Goal: Transaction & Acquisition: Purchase product/service

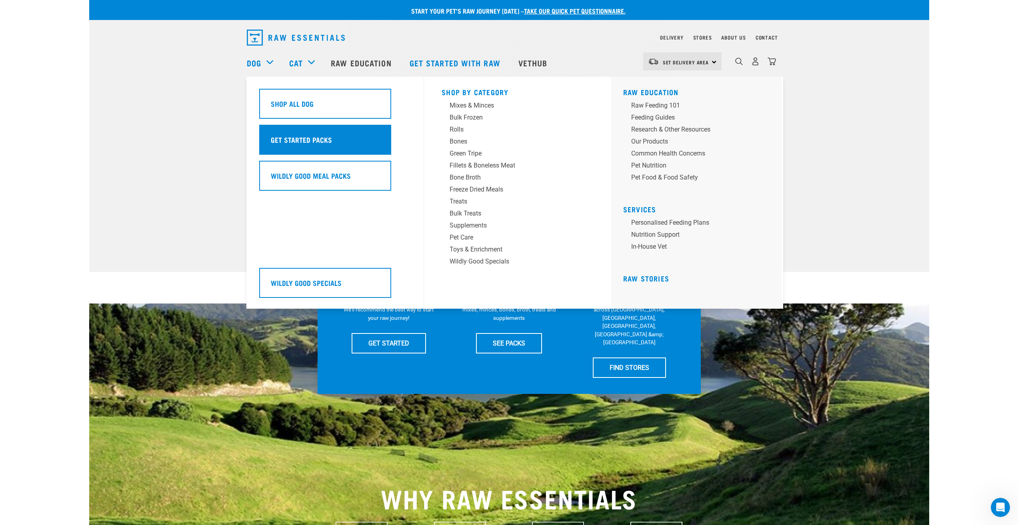
click at [294, 138] on h5 "Get Started Packs" at bounding box center [301, 139] width 61 height 10
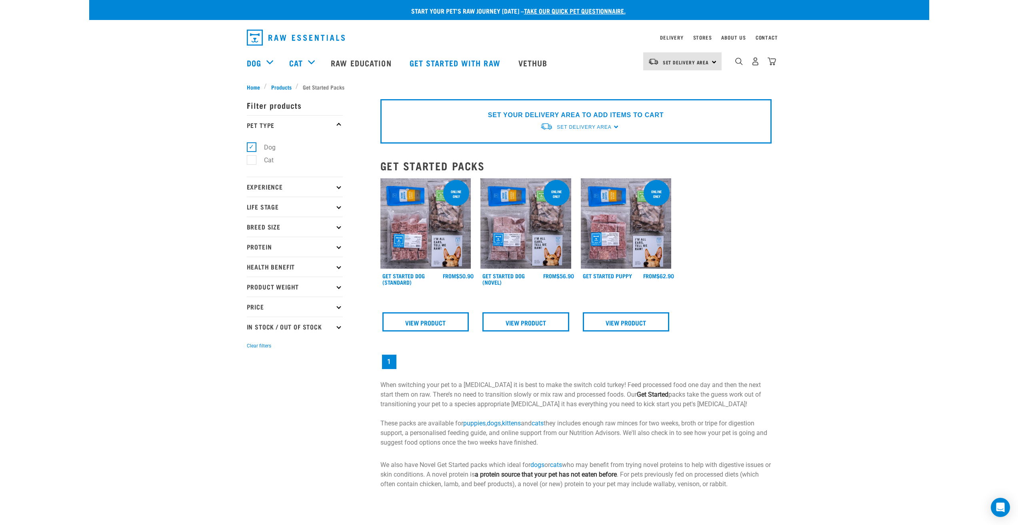
click at [338, 188] on p "Experience" at bounding box center [295, 187] width 96 height 20
click at [340, 205] on p "Life Stage" at bounding box center [295, 207] width 96 height 20
click at [339, 229] on icon at bounding box center [339, 226] width 4 height 4
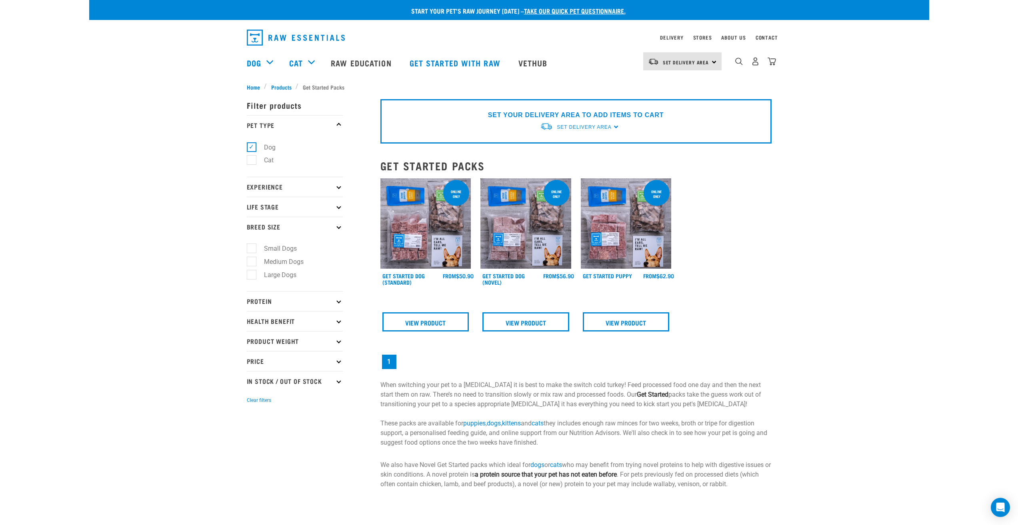
click at [339, 229] on icon at bounding box center [339, 226] width 4 height 4
click at [338, 244] on p "Protein" at bounding box center [295, 247] width 96 height 20
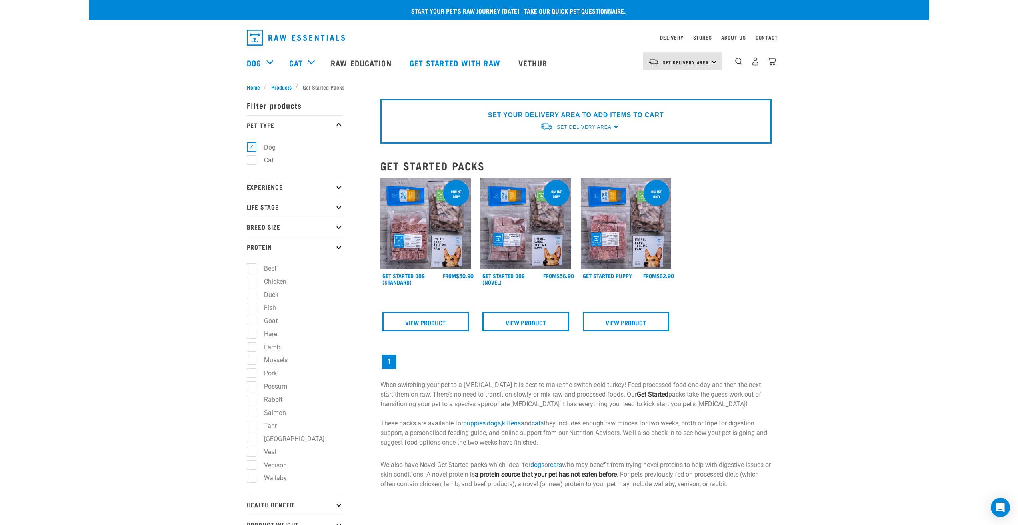
click at [338, 244] on p "Protein" at bounding box center [295, 247] width 96 height 20
click at [340, 265] on p "Health Benefit" at bounding box center [295, 267] width 96 height 20
click at [254, 317] on label "Anxiety" at bounding box center [269, 315] width 37 height 10
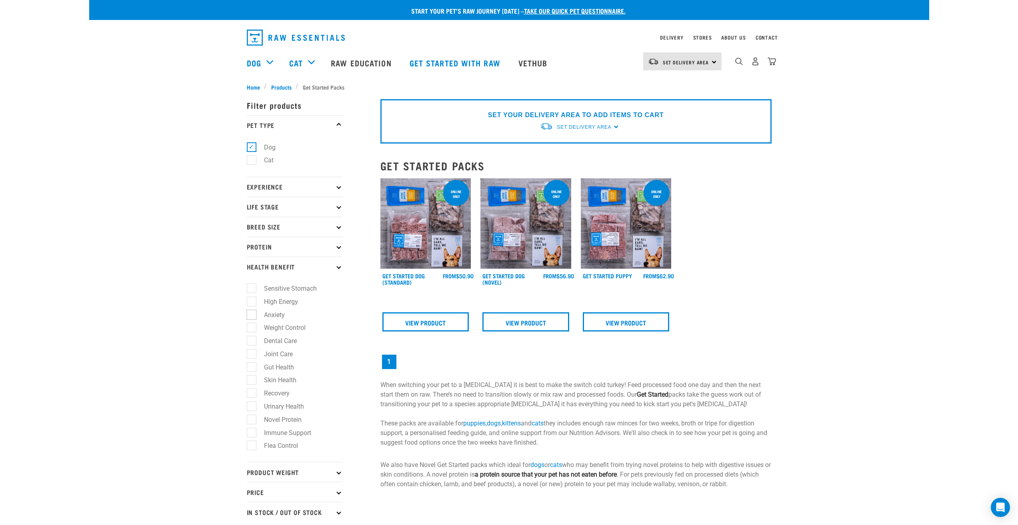
click at [252, 316] on input "Anxiety" at bounding box center [249, 313] width 5 height 5
checkbox input "true"
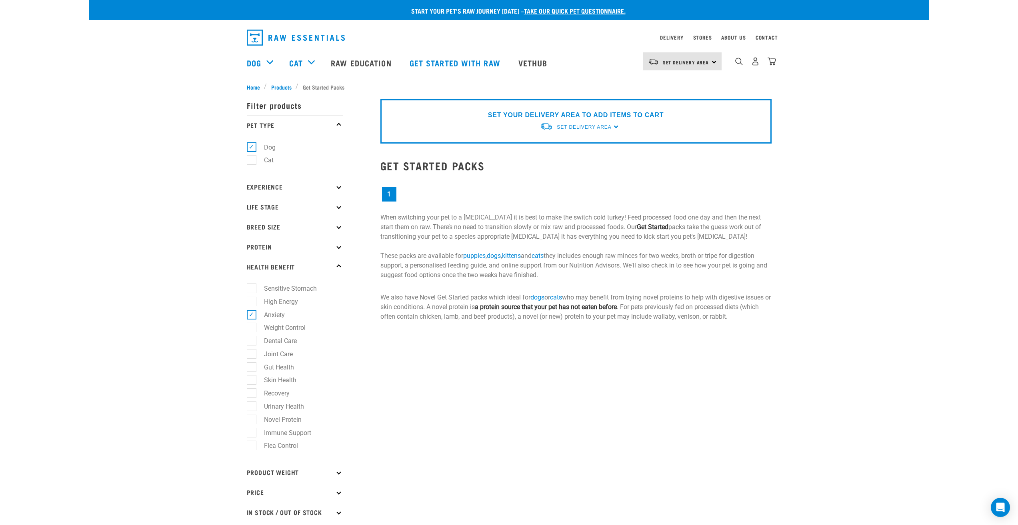
click at [336, 268] on p "Health Benefit" at bounding box center [295, 267] width 96 height 20
click at [335, 268] on p "Health Benefit" at bounding box center [295, 267] width 96 height 20
click at [337, 269] on p "Health Benefit" at bounding box center [295, 267] width 96 height 20
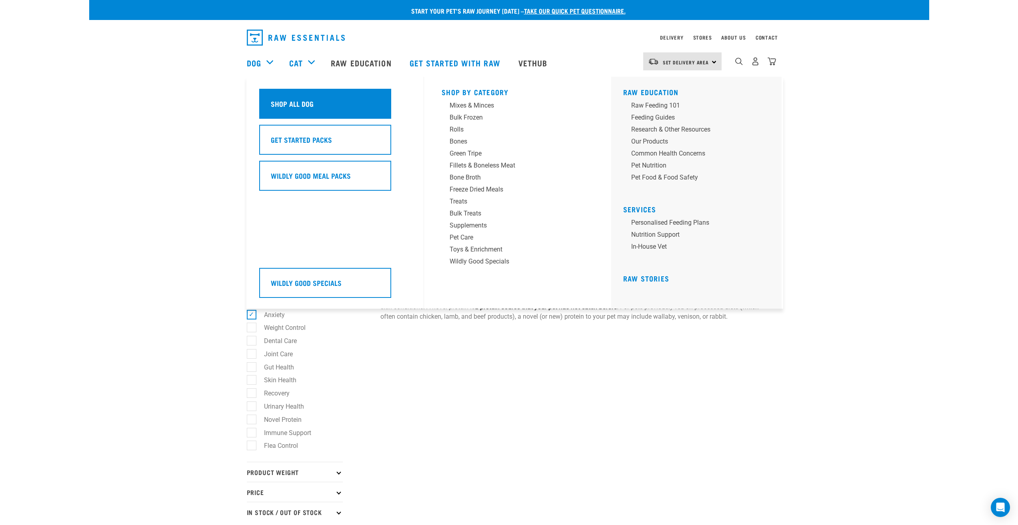
click at [296, 102] on h5 "Shop All Dog" at bounding box center [292, 103] width 43 height 10
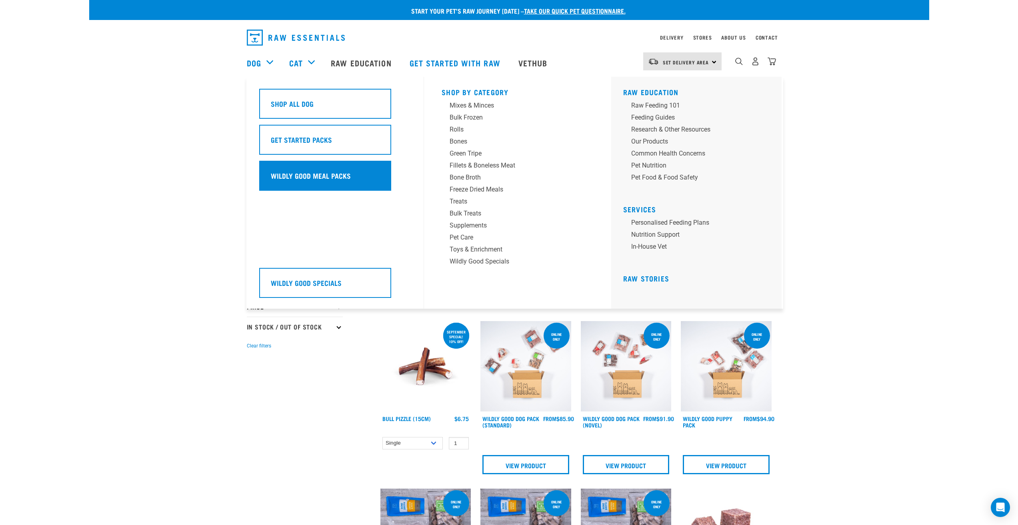
click at [291, 172] on h5 "Wildly Good Meal Packs" at bounding box center [311, 175] width 80 height 10
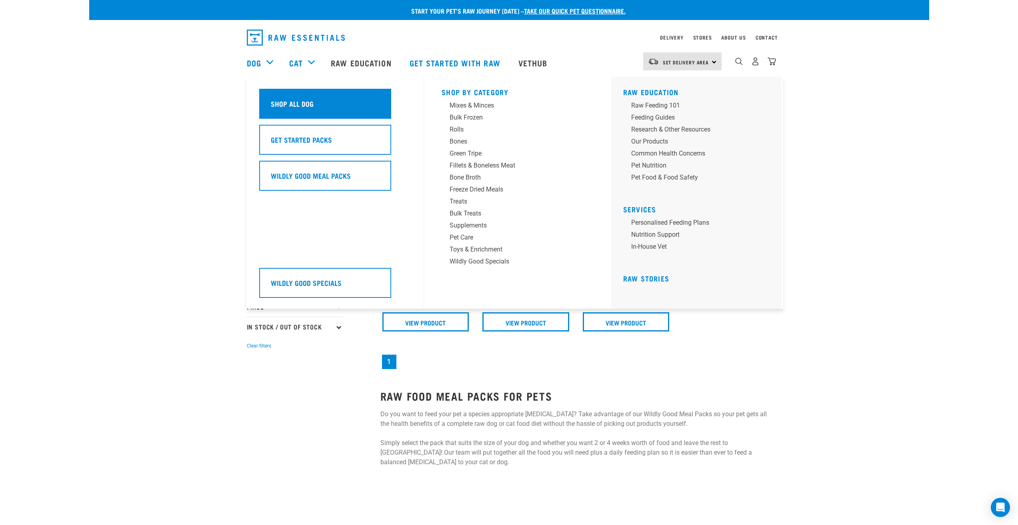
click at [305, 114] on div "Shop All Dog" at bounding box center [325, 104] width 132 height 30
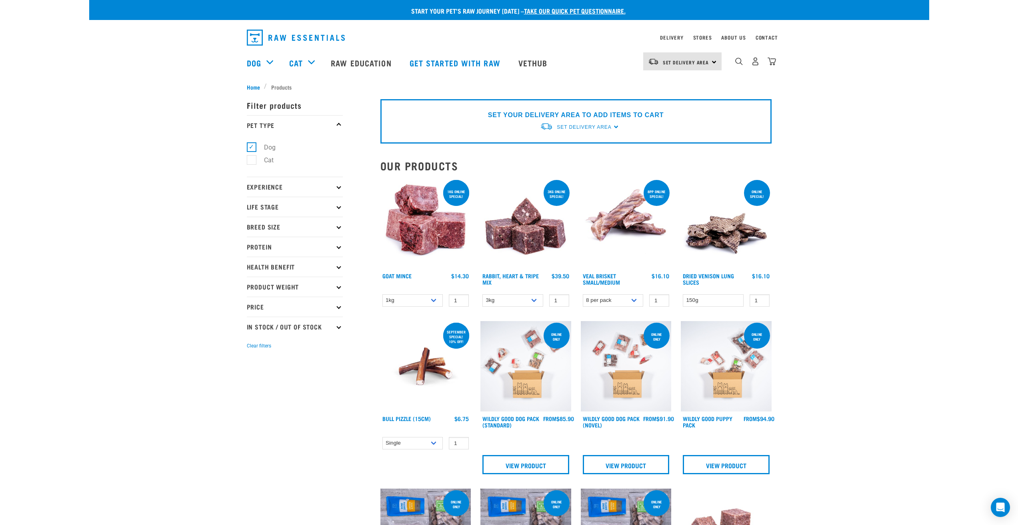
click at [279, 265] on p "Health Benefit" at bounding box center [295, 267] width 96 height 20
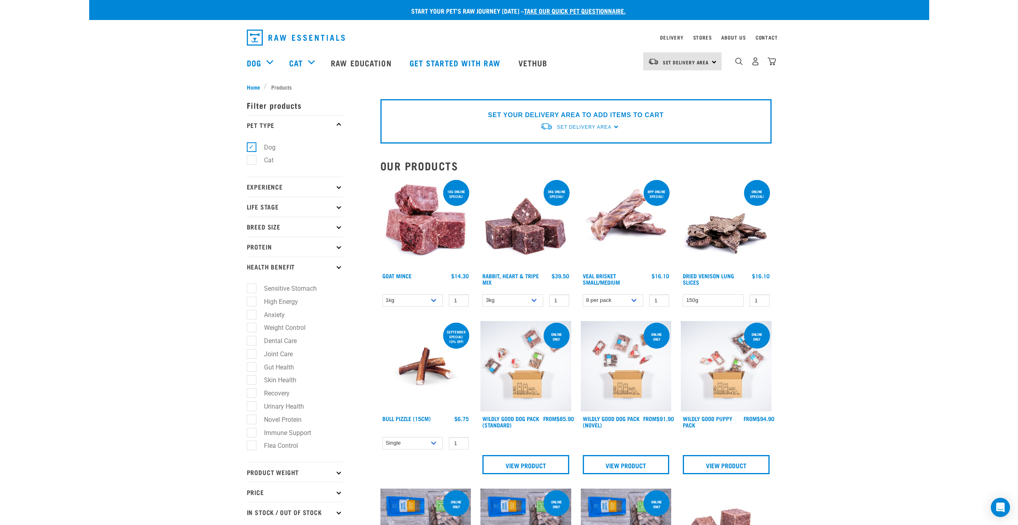
click at [253, 315] on label "Anxiety" at bounding box center [269, 315] width 37 height 10
click at [252, 315] on input "Anxiety" at bounding box center [249, 313] width 5 height 5
checkbox input "true"
